Goal: Find specific page/section: Find specific page/section

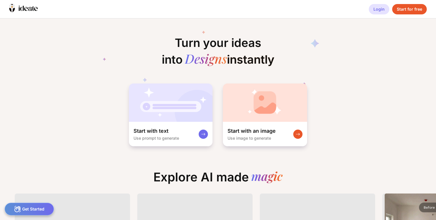
click at [378, 9] on div "Login" at bounding box center [379, 9] width 20 height 10
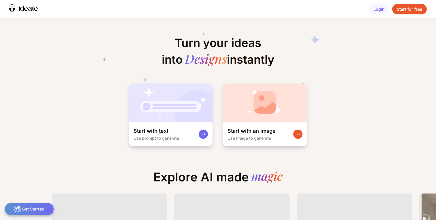
scroll to position [0, 9]
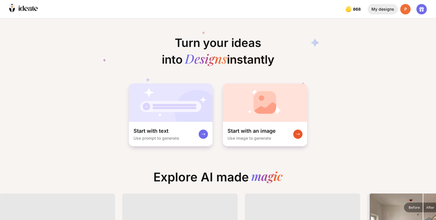
click at [376, 10] on div "My designs" at bounding box center [383, 9] width 30 height 10
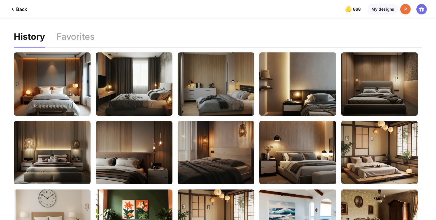
click at [17, 9] on div "Back" at bounding box center [18, 9] width 18 height 7
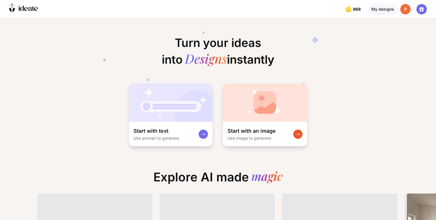
scroll to position [0, 17]
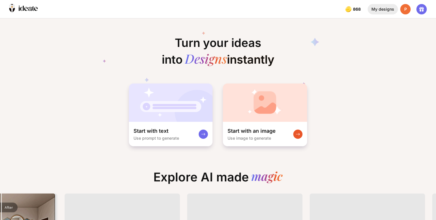
click at [384, 9] on div "My designs" at bounding box center [383, 9] width 30 height 10
